Goal: Feedback & Contribution: Leave review/rating

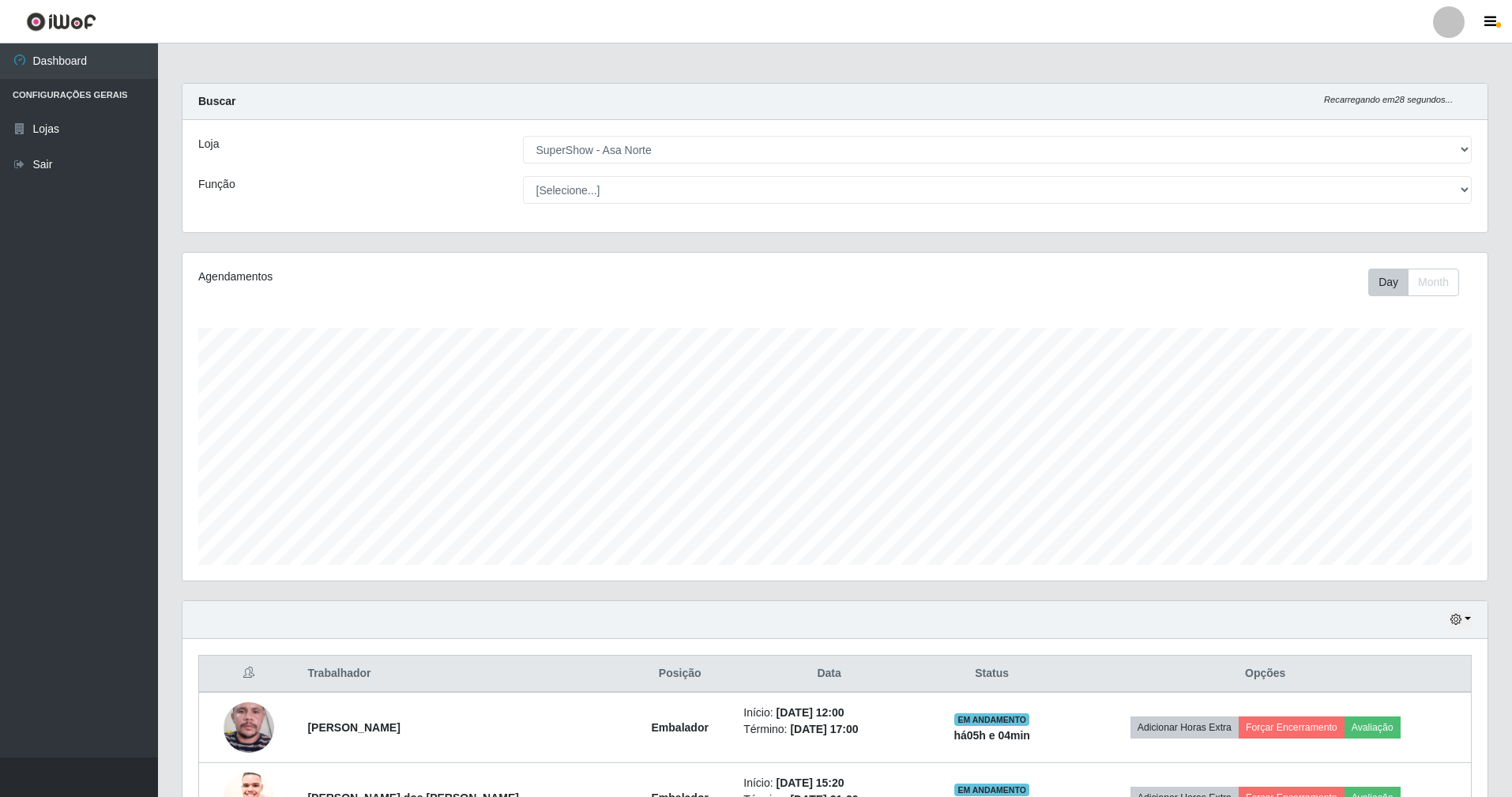
select select "71"
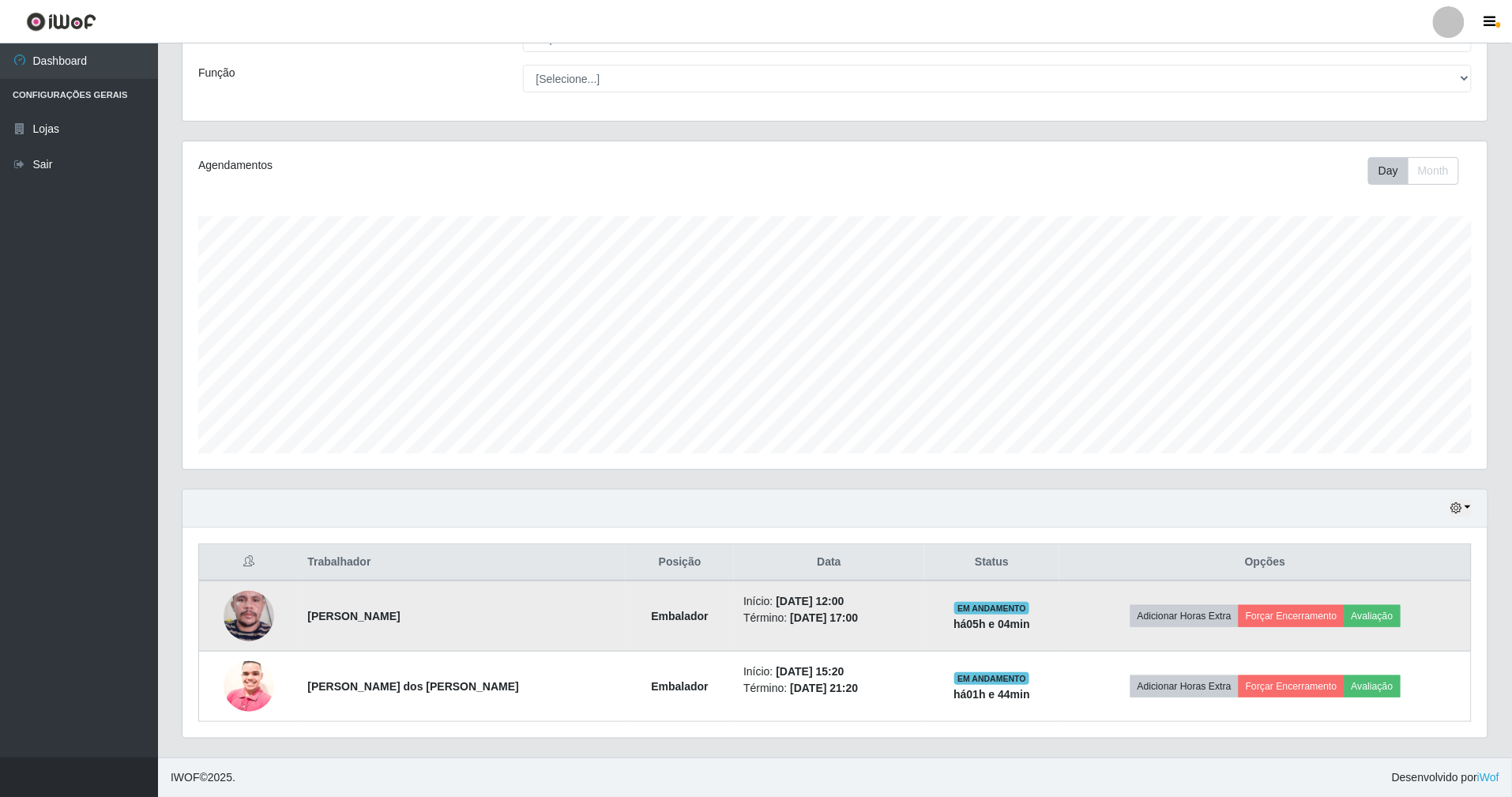
scroll to position [328, 1305]
click at [1355, 610] on button "Avaliação" at bounding box center [1373, 616] width 56 height 22
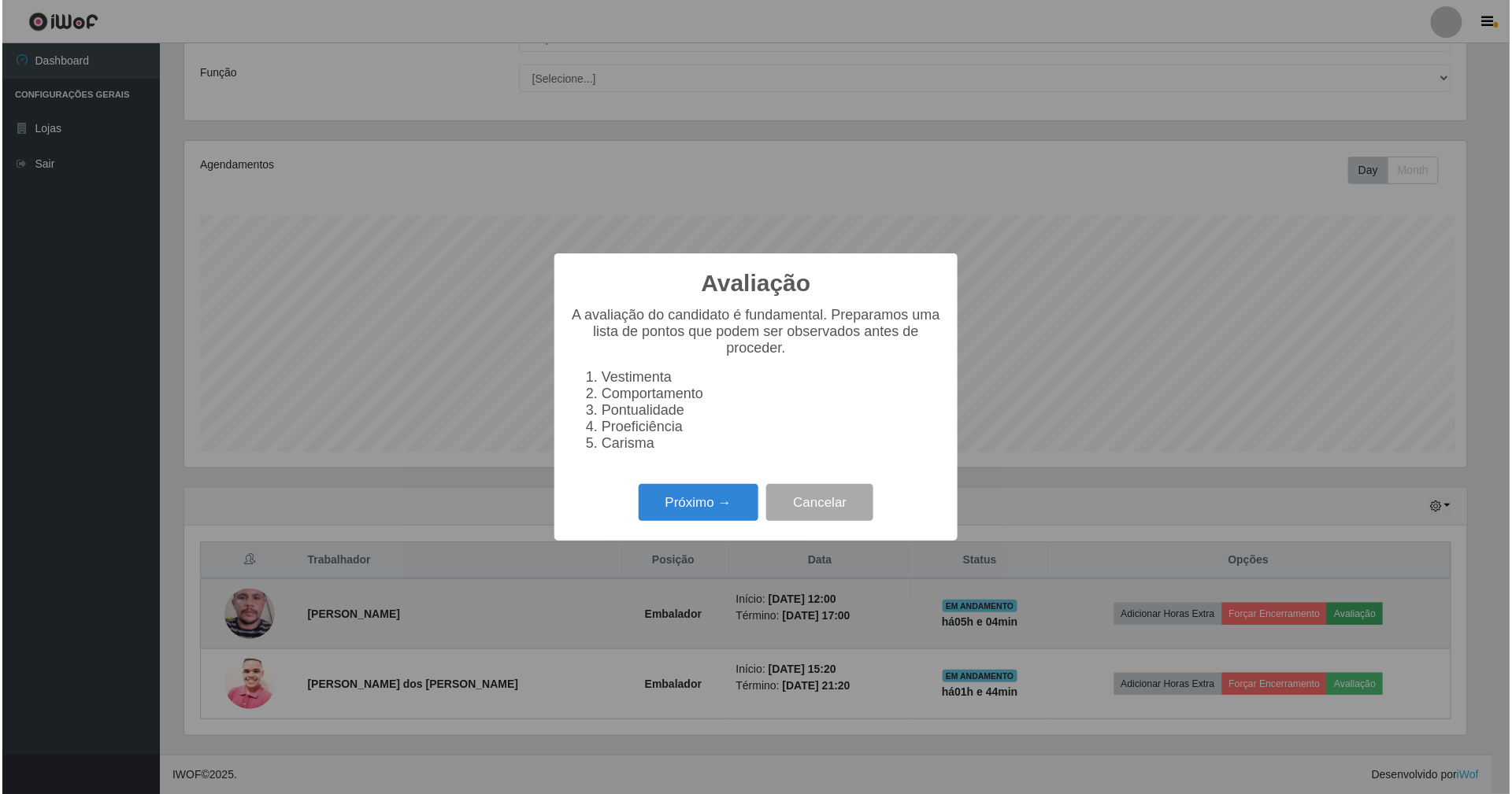
scroll to position [327, 1287]
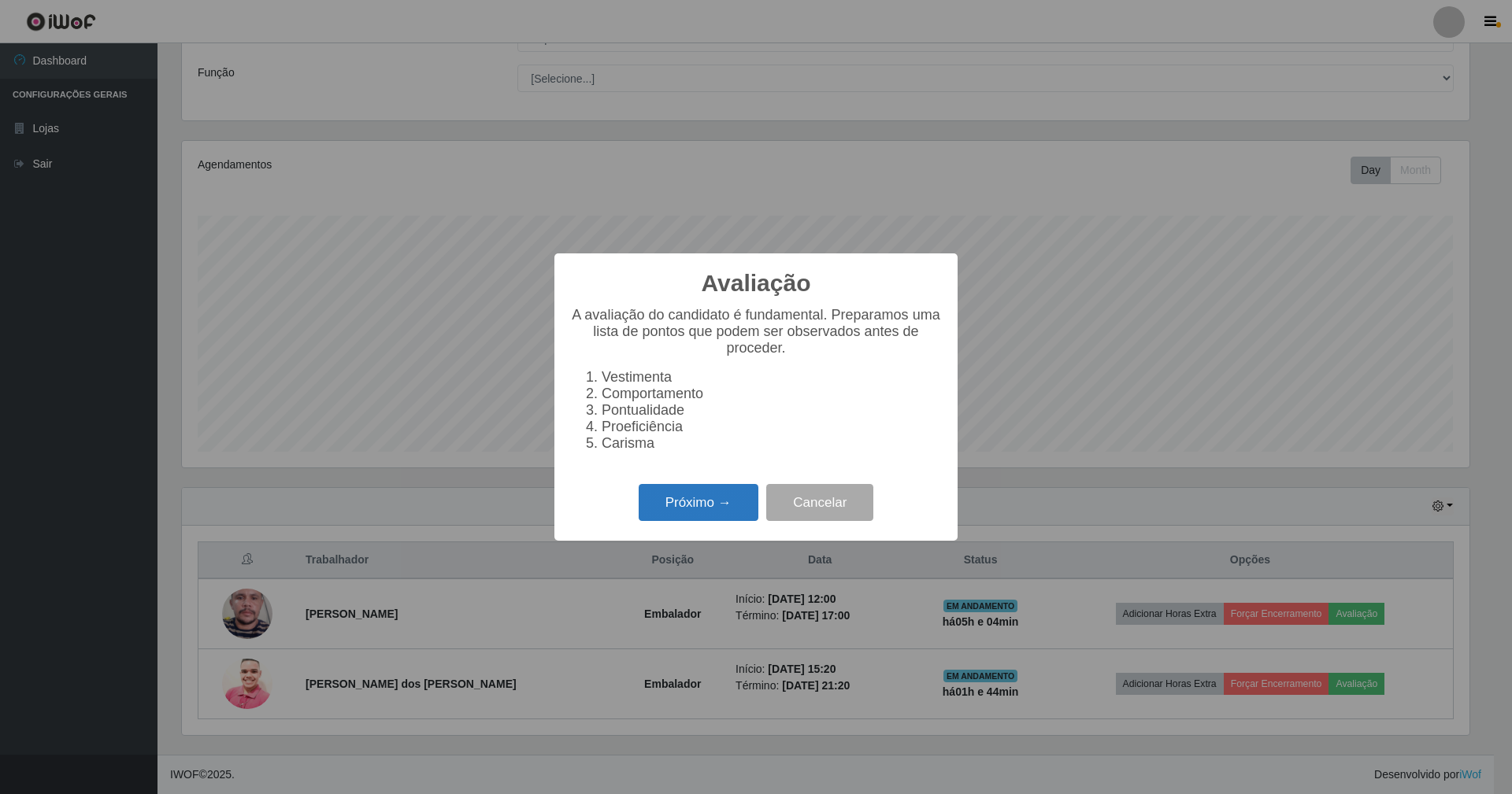
click at [701, 510] on button "Próximo →" at bounding box center [699, 502] width 120 height 37
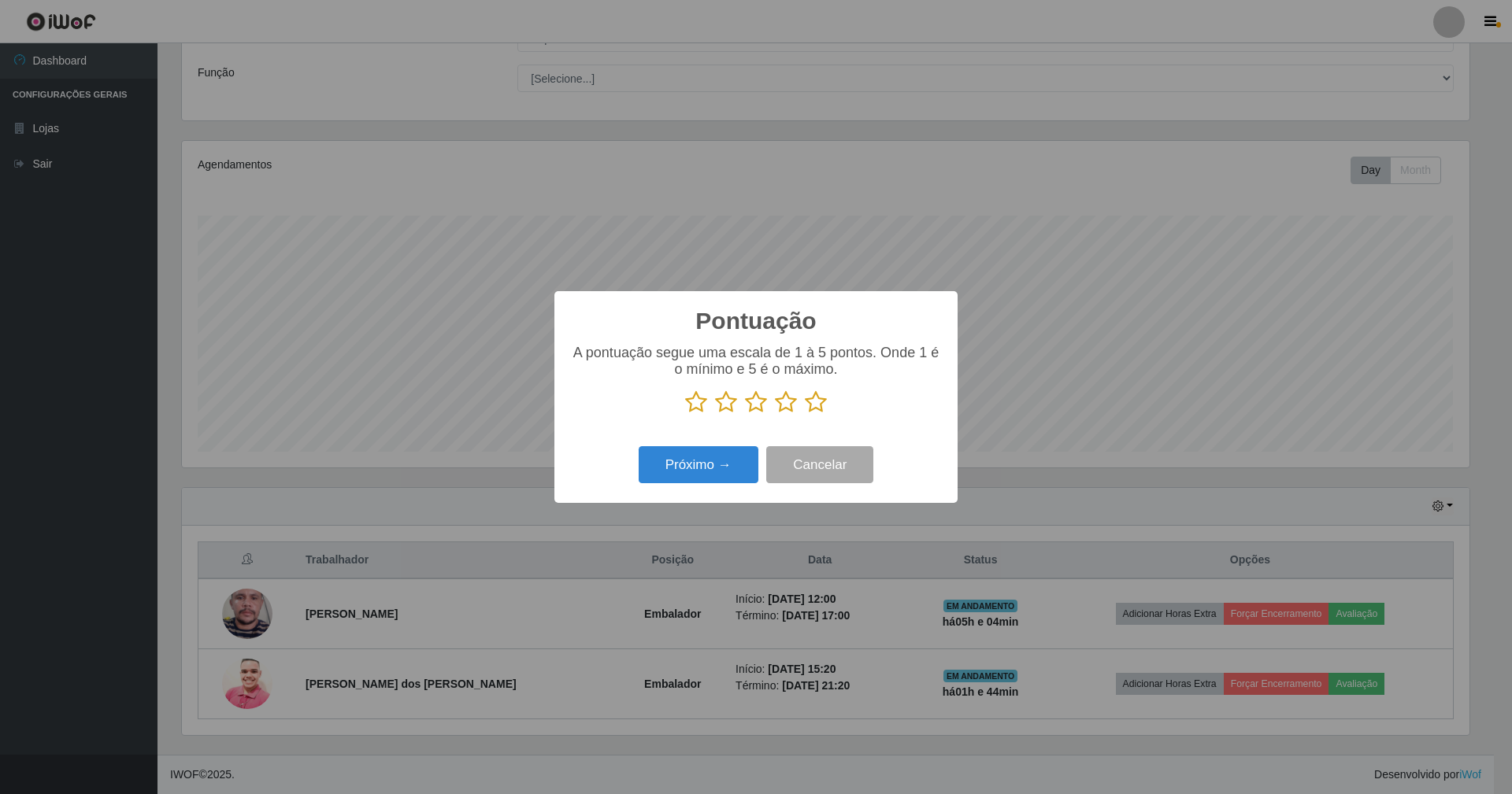
click at [808, 408] on icon at bounding box center [816, 402] width 22 height 24
click at [805, 414] on input "radio" at bounding box center [805, 414] width 0 height 0
click at [706, 483] on button "Próximo →" at bounding box center [699, 464] width 120 height 37
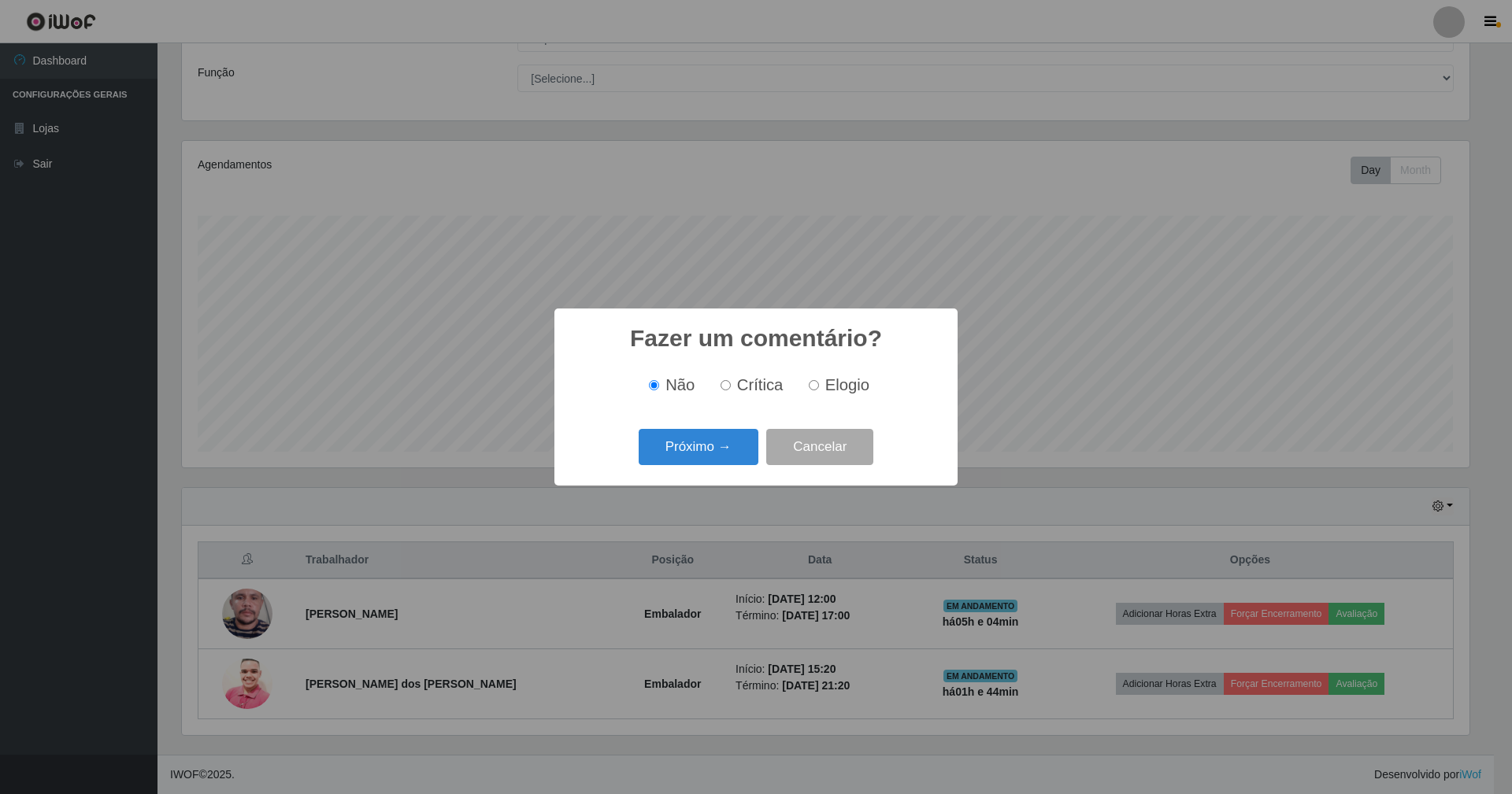
click at [814, 385] on input "Elogio" at bounding box center [814, 385] width 10 height 10
radio input "true"
click at [696, 442] on button "Próximo →" at bounding box center [699, 447] width 120 height 37
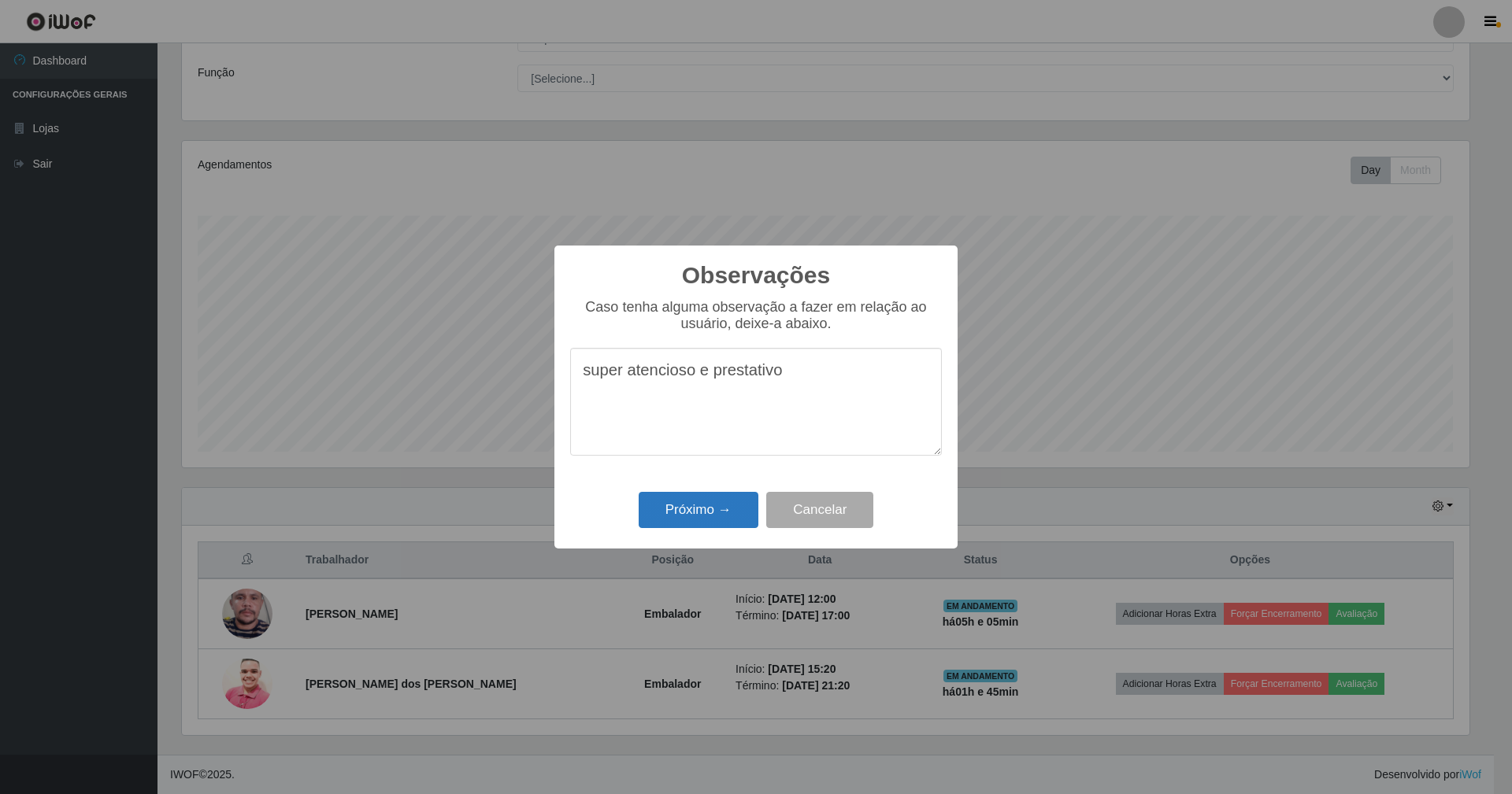
type textarea "super atencioso e prestativo"
click at [717, 514] on button "Próximo →" at bounding box center [699, 511] width 120 height 37
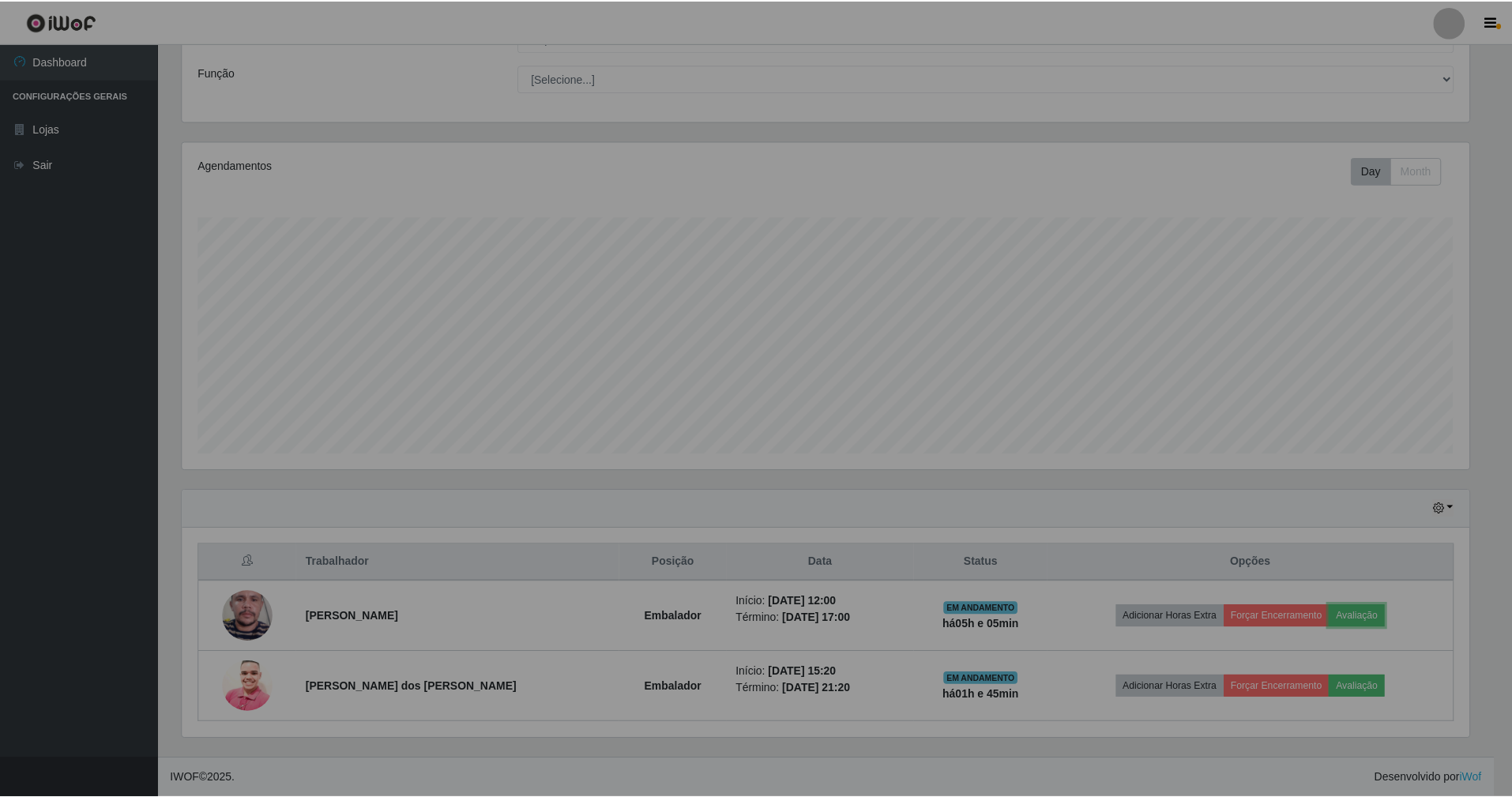
scroll to position [328, 1305]
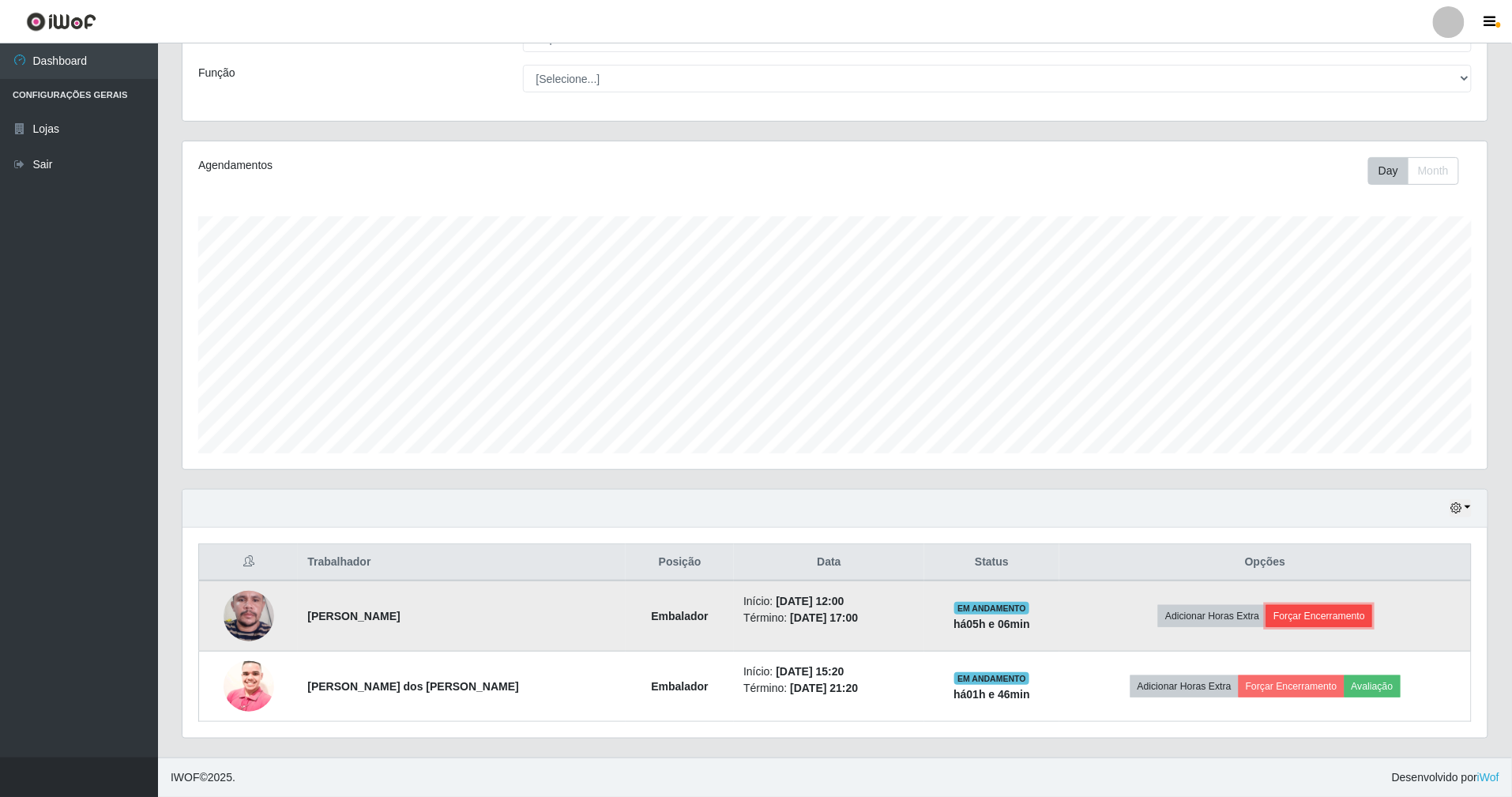
click at [1321, 614] on button "Forçar Encerramento" at bounding box center [1319, 616] width 106 height 22
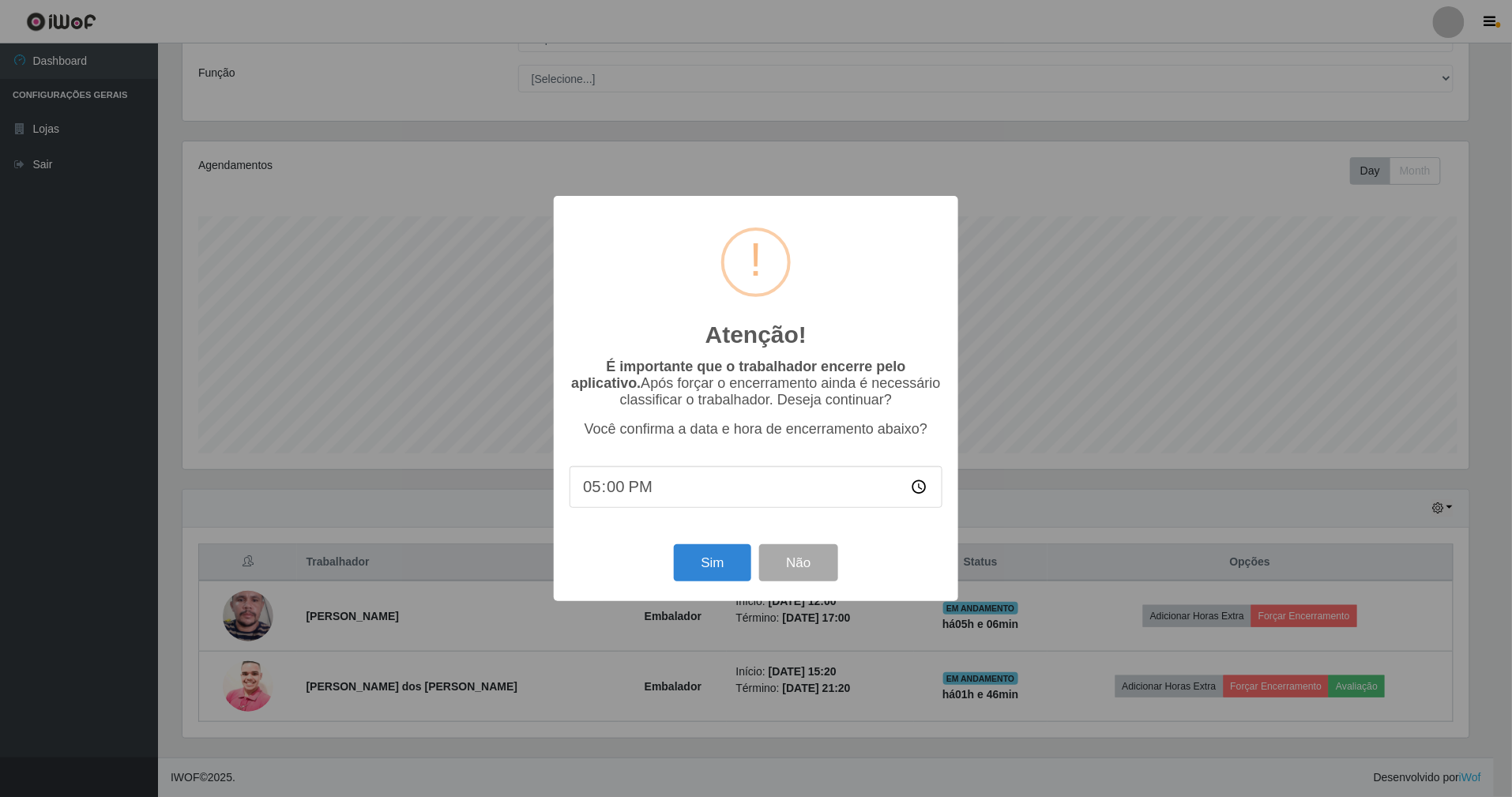
scroll to position [328, 1291]
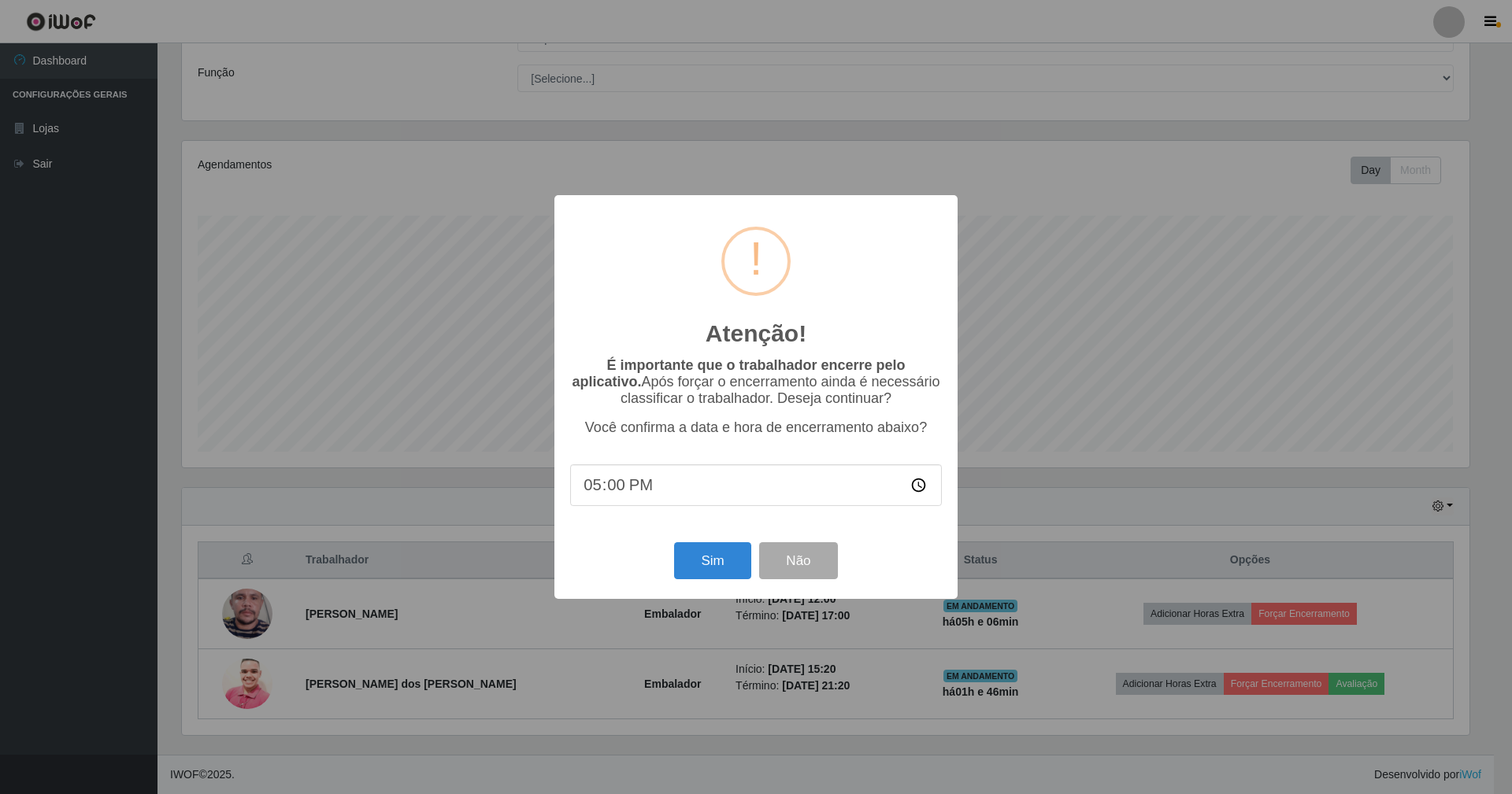
click at [619, 490] on input "17:00" at bounding box center [756, 485] width 372 height 42
type input "17:07"
click at [698, 571] on button "Sim" at bounding box center [713, 561] width 76 height 37
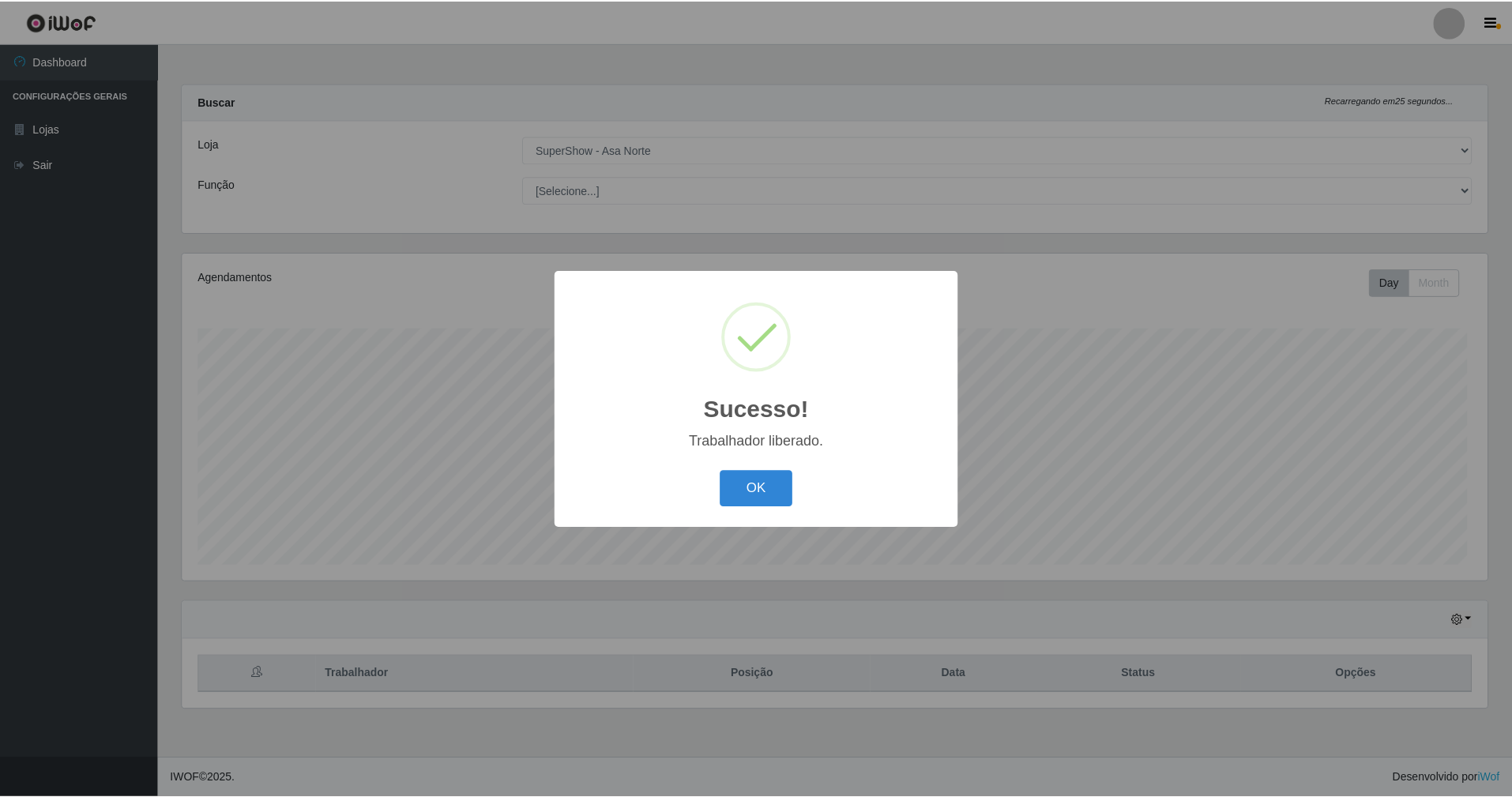
scroll to position [328, 1309]
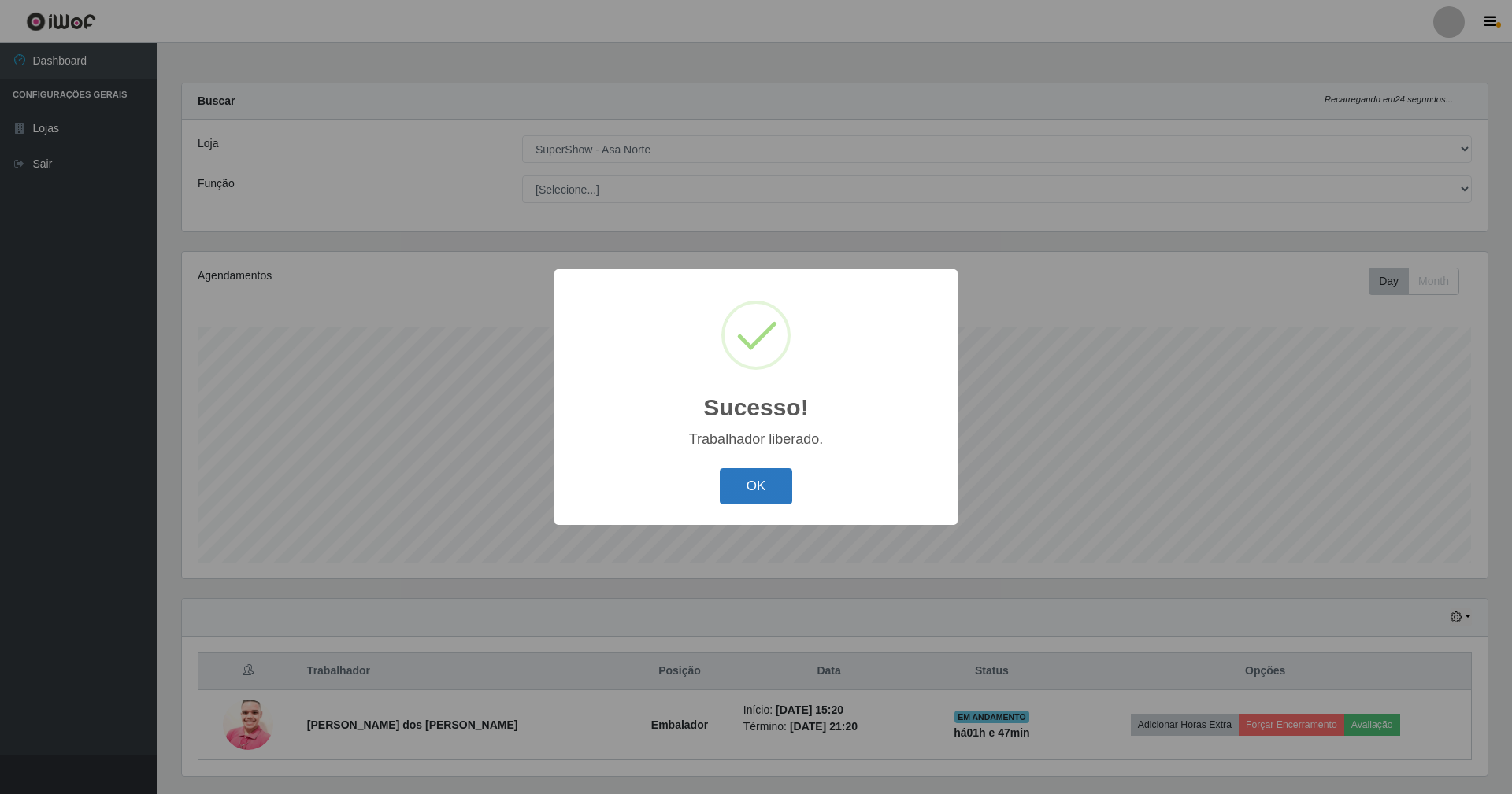
click at [737, 476] on button "OK" at bounding box center [756, 487] width 74 height 37
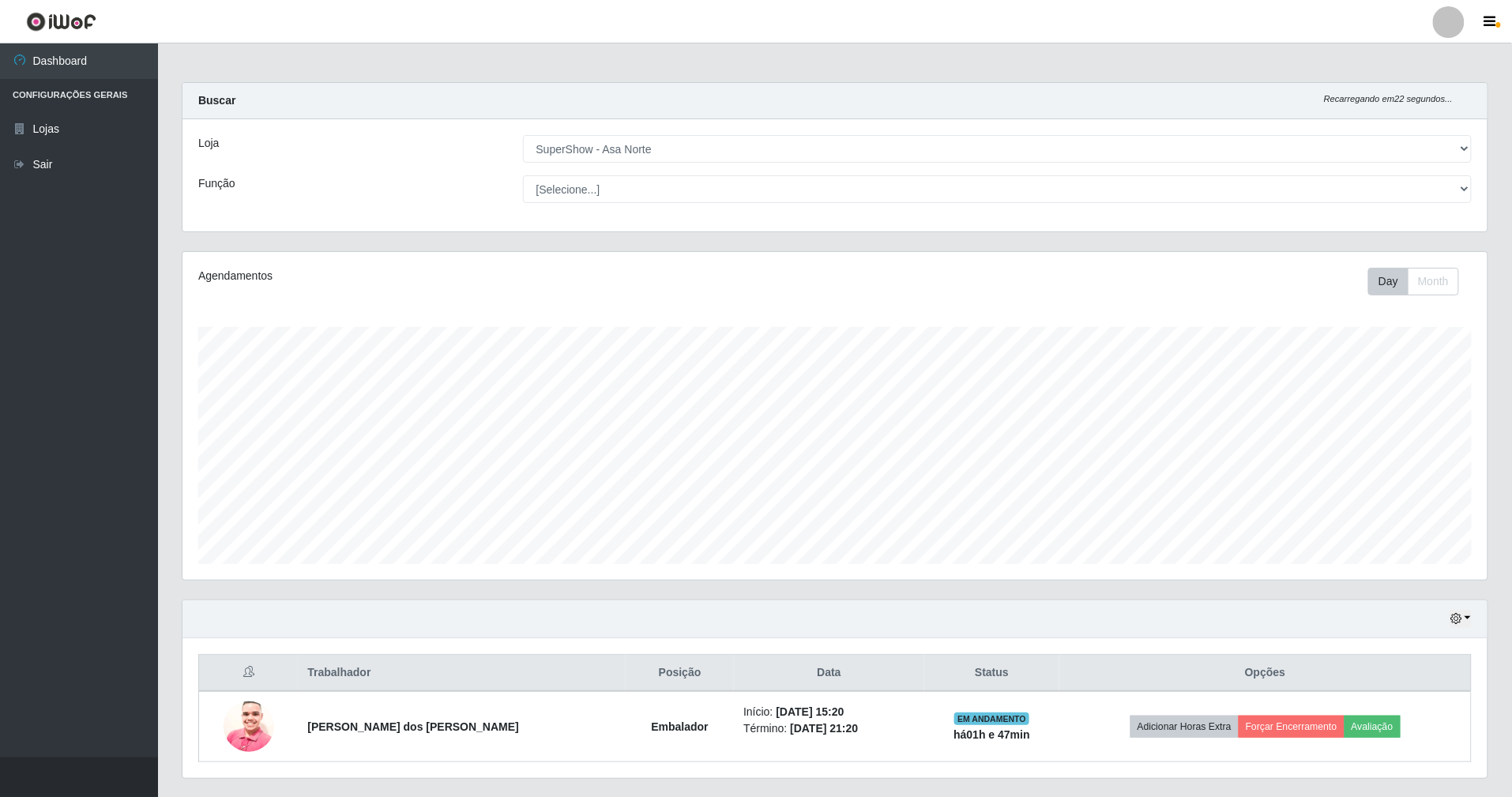
scroll to position [0, 0]
